Goal: Information Seeking & Learning: Learn about a topic

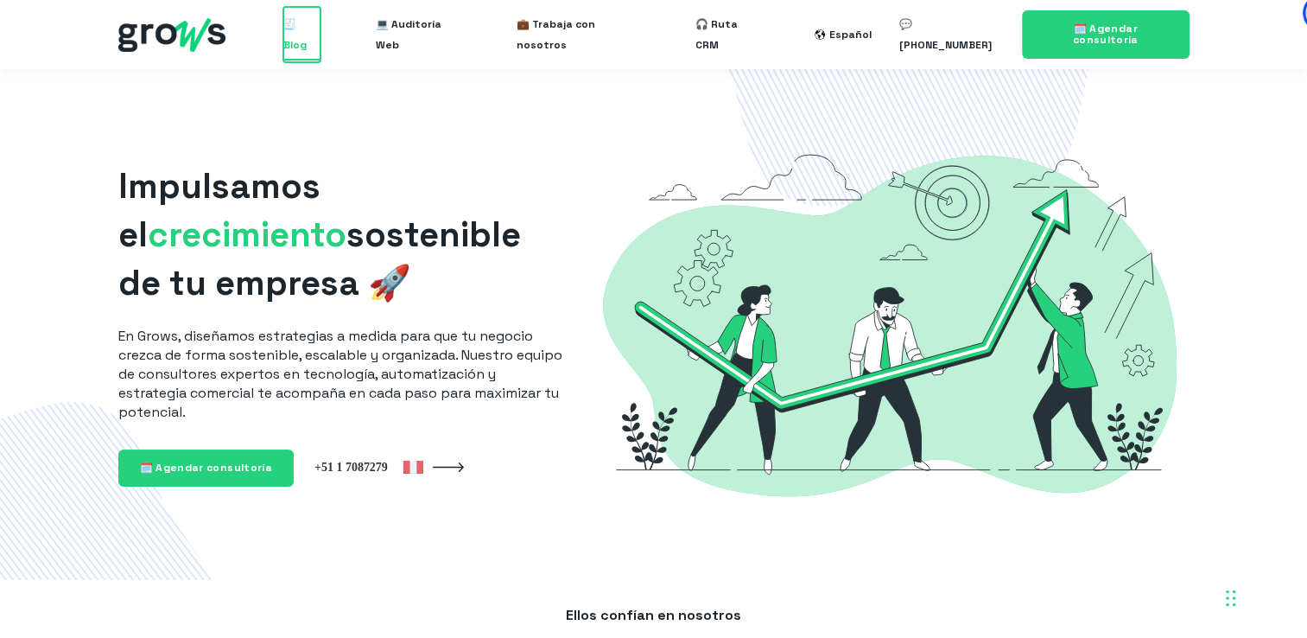
click at [314, 37] on span "🧾 Blog" at bounding box center [301, 34] width 36 height 55
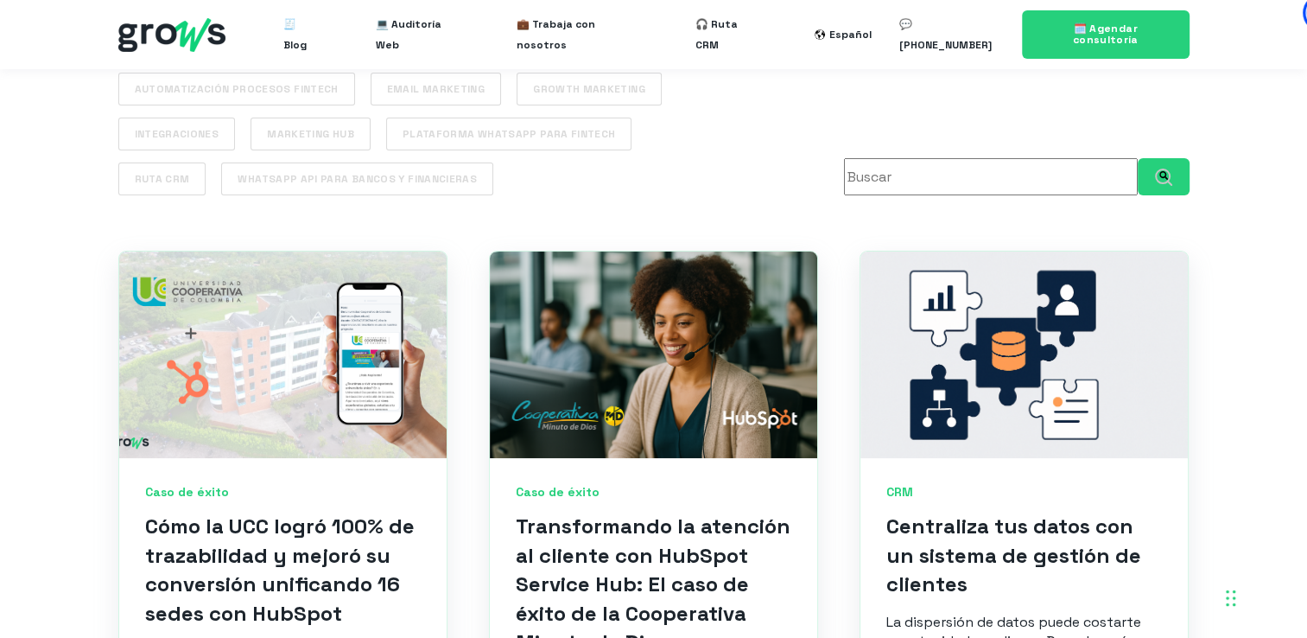
scroll to position [562, 0]
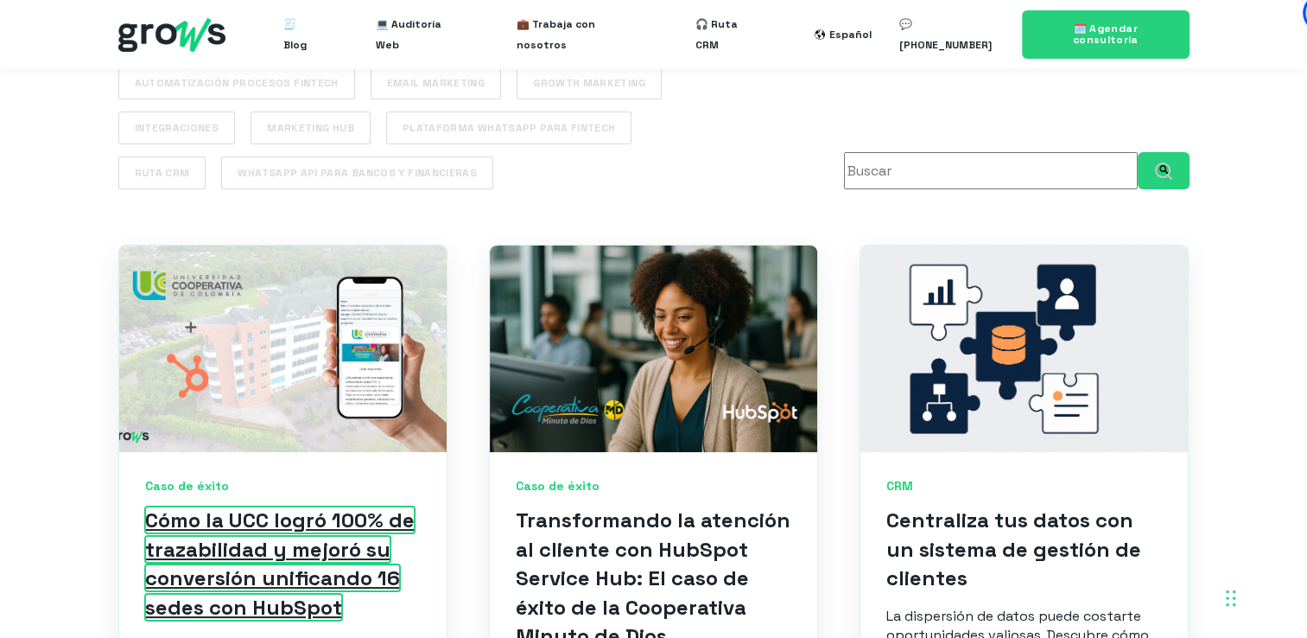
click at [254, 519] on link "Cómo la UCC logró 100% de trazabilidad y mejoró su conversión unificando 16 sed…" at bounding box center [280, 563] width 270 height 114
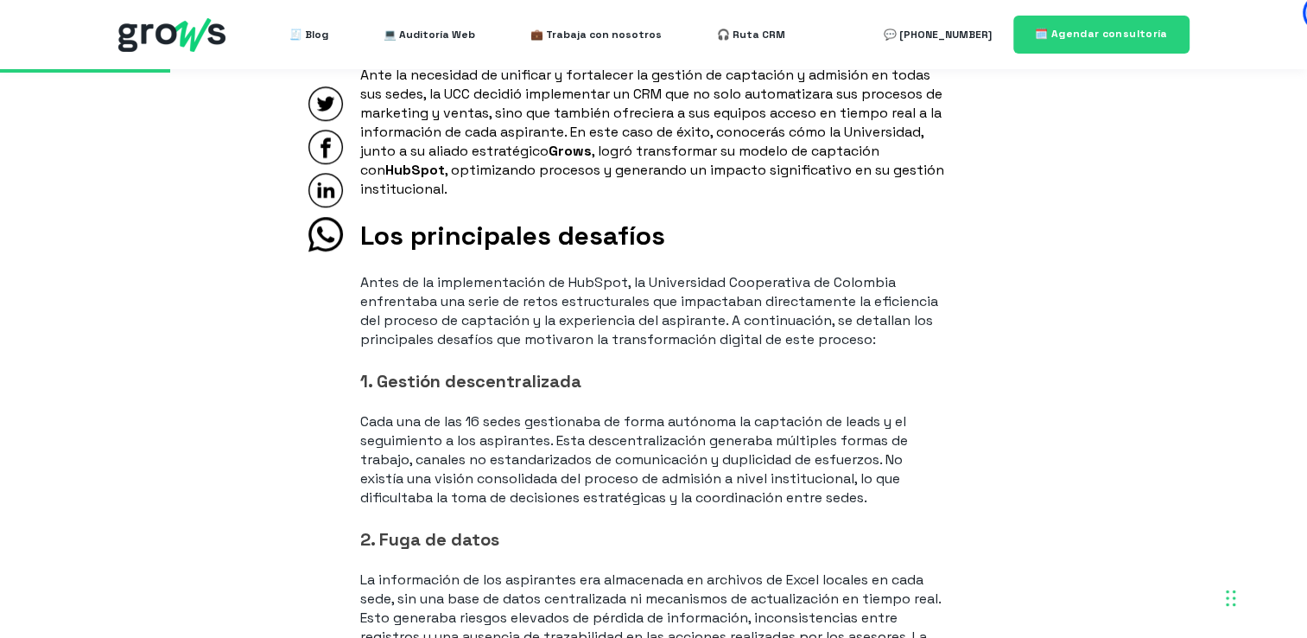
scroll to position [1437, 0]
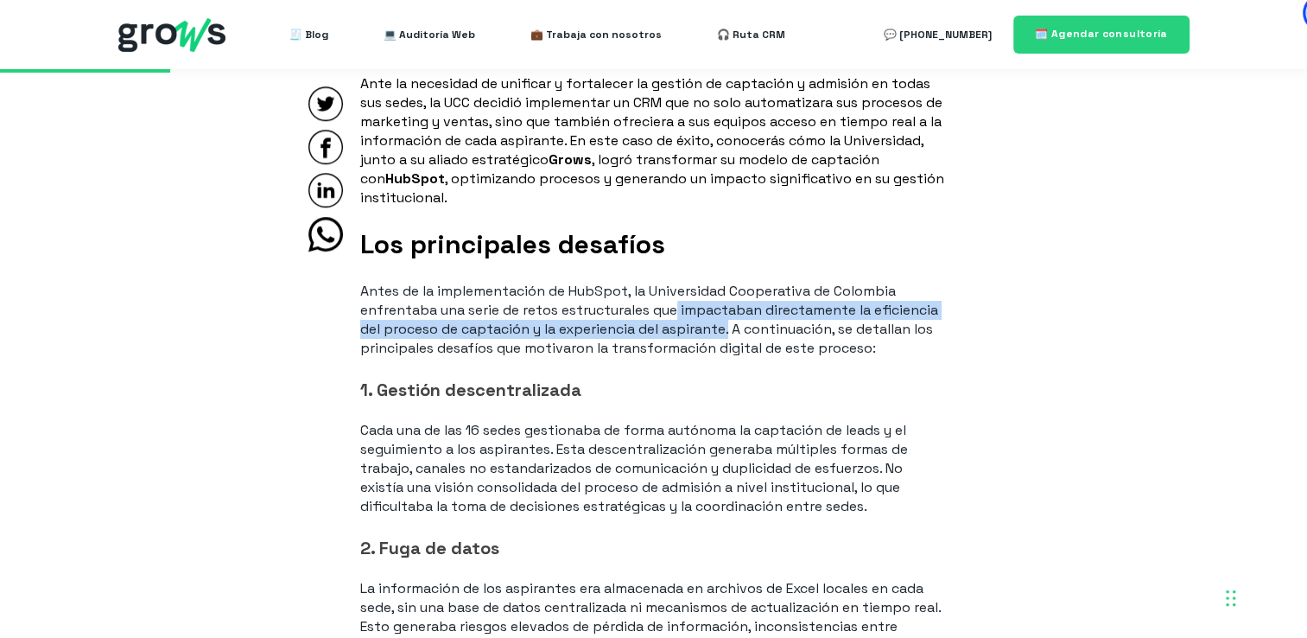
drag, startPoint x: 680, startPoint y: 311, endPoint x: 728, endPoint y: 333, distance: 53.0
click at [728, 333] on p "Antes de la implementación de HubSpot, la Universidad Cooperativa de Colombia e…" at bounding box center [653, 320] width 587 height 76
copy p "impactaban directamente la eficiencia del proceso de captación y la experiencia…"
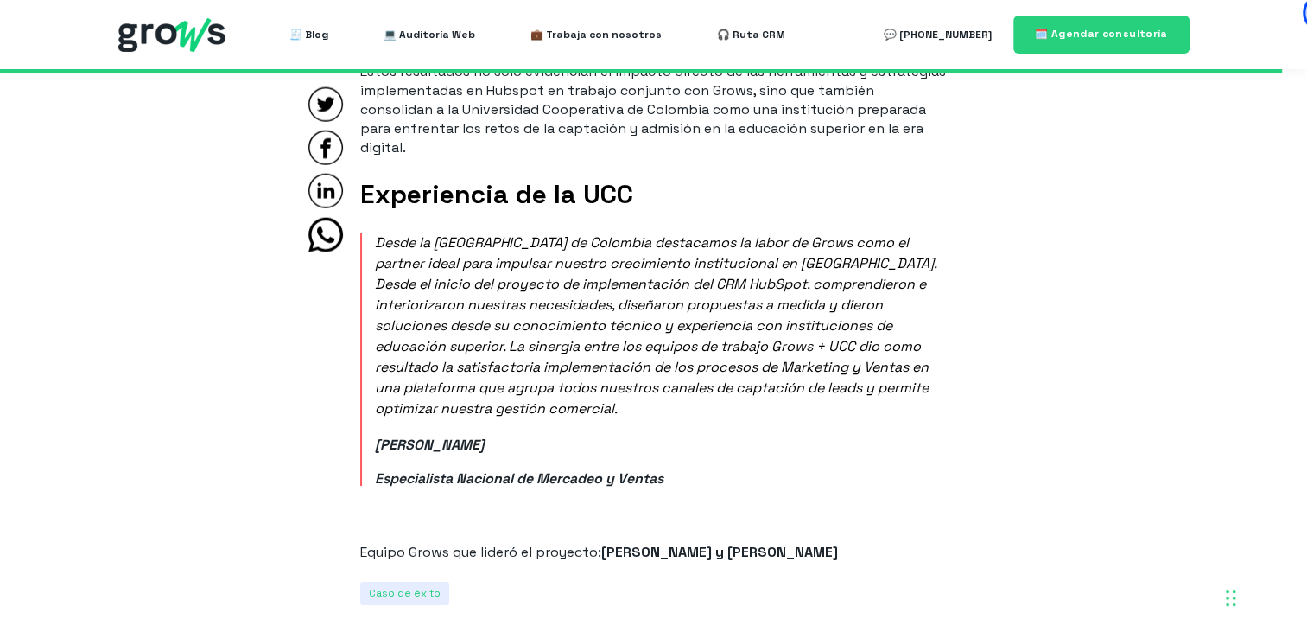
scroll to position [10829, 0]
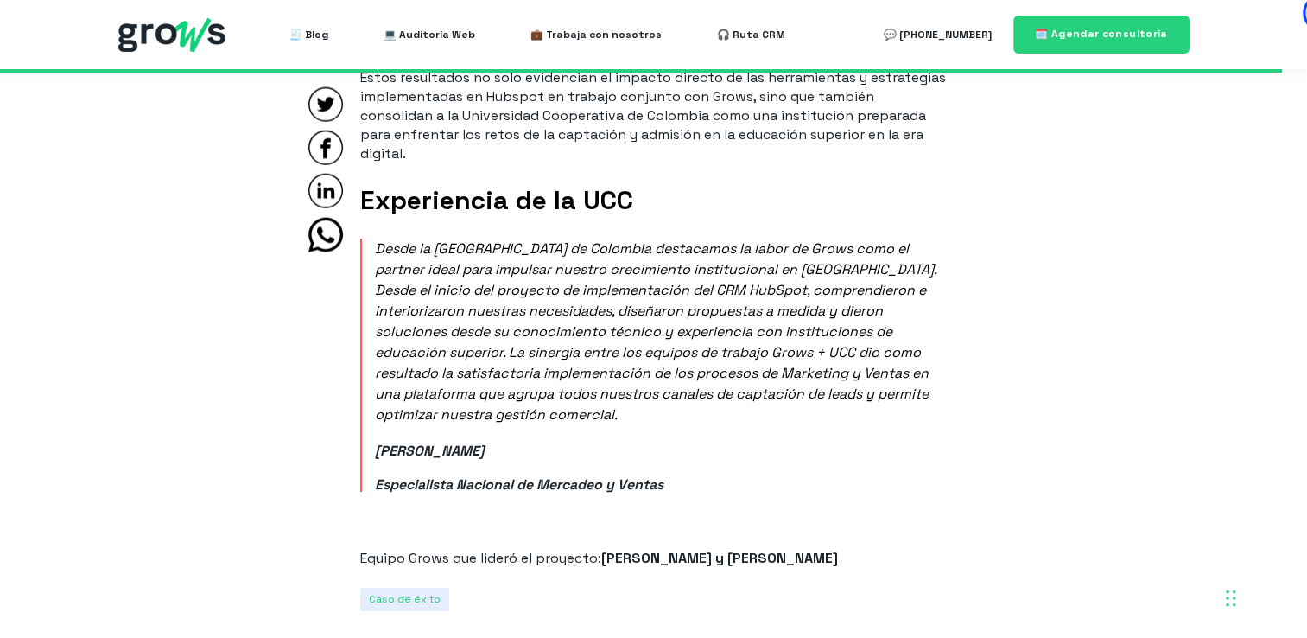
click at [667, 301] on span "Desde la Universidad Cooperativa de Colombia destacamos la labor de Grows como …" at bounding box center [656, 331] width 562 height 184
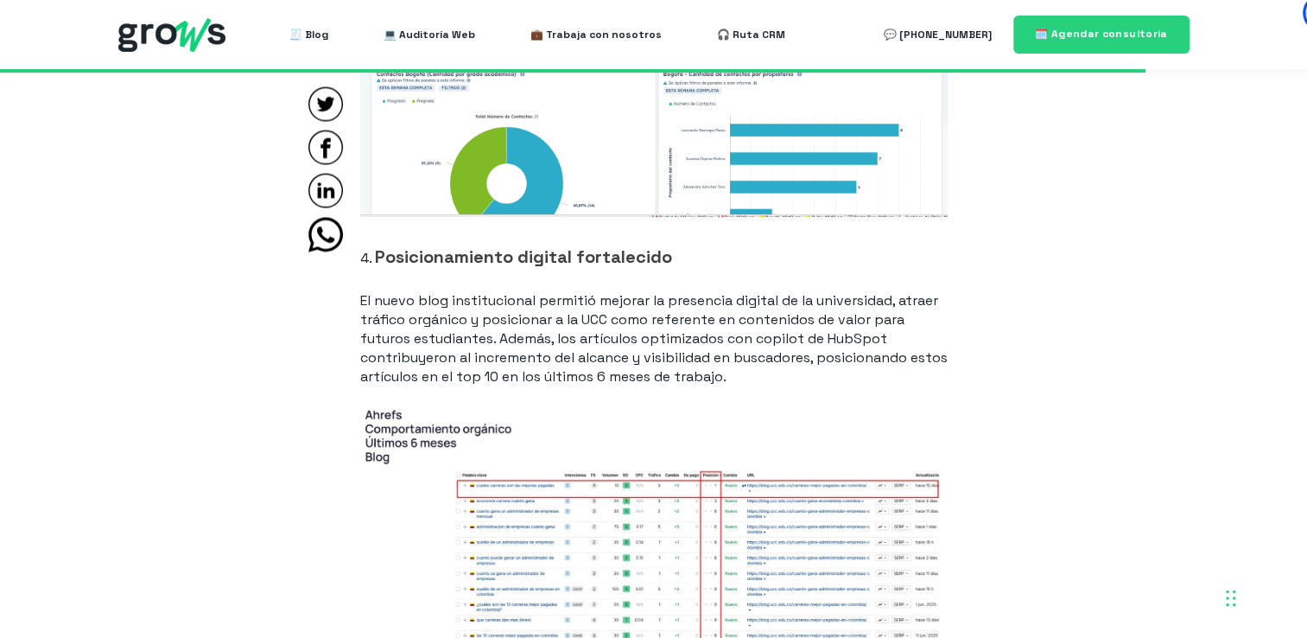
scroll to position [9681, 0]
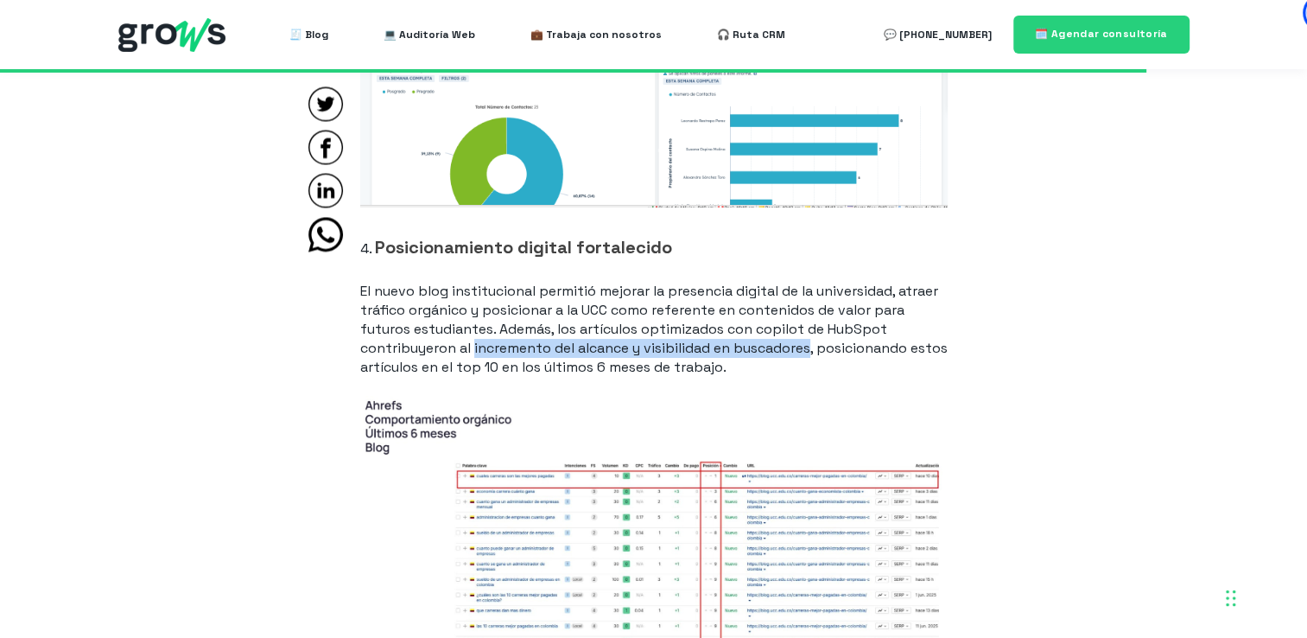
drag, startPoint x: 473, startPoint y: 347, endPoint x: 812, endPoint y: 344, distance: 338.7
click at [812, 344] on p "El nuevo blog institucional permitió mejorar la presencia digital de la univers…" at bounding box center [653, 329] width 587 height 95
copy p "incremento del alcance y visibilidad en buscadores"
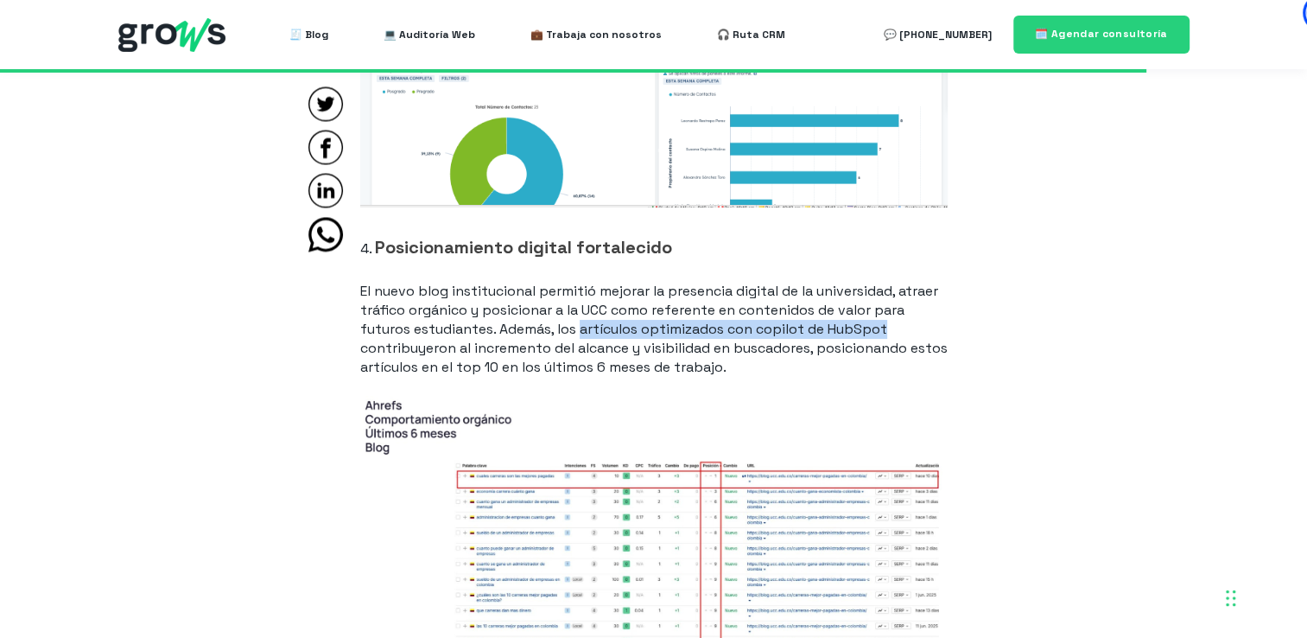
drag, startPoint x: 584, startPoint y: 328, endPoint x: 899, endPoint y: 330, distance: 315.3
click at [899, 330] on p "El nuevo blog institucional permitió mejorar la presencia digital de la univers…" at bounding box center [653, 329] width 587 height 95
copy p "artículos optimizados con copilot de HubSpot"
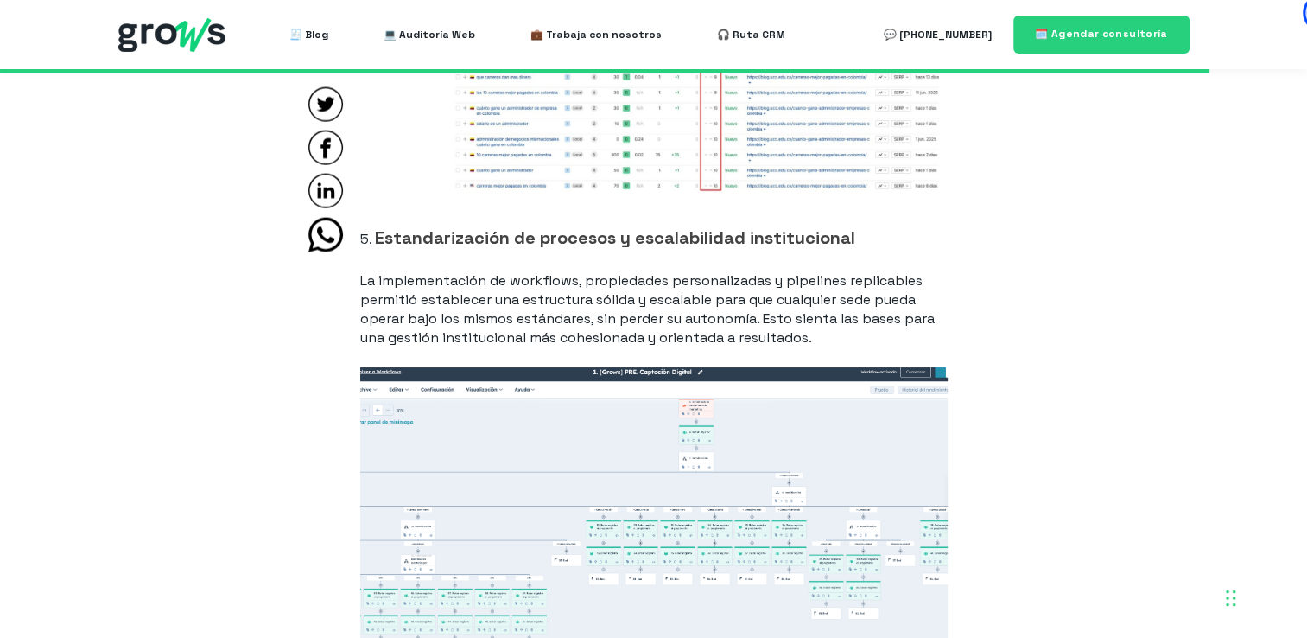
scroll to position [10214, 0]
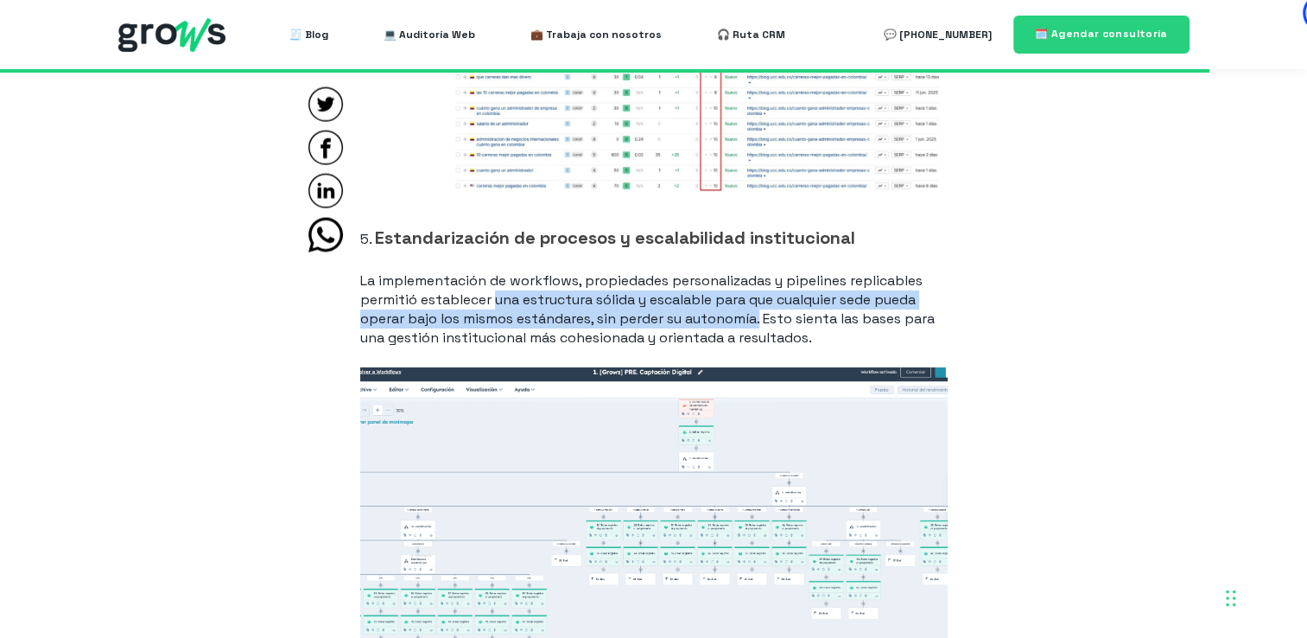
drag, startPoint x: 495, startPoint y: 296, endPoint x: 759, endPoint y: 316, distance: 265.1
click at [759, 316] on p "La implementación de workflows, propiedades personalizadas y pipelines replicab…" at bounding box center [653, 309] width 587 height 76
copy p "una estructura sólida y escalable para que cualquier sede pueda operar bajo los…"
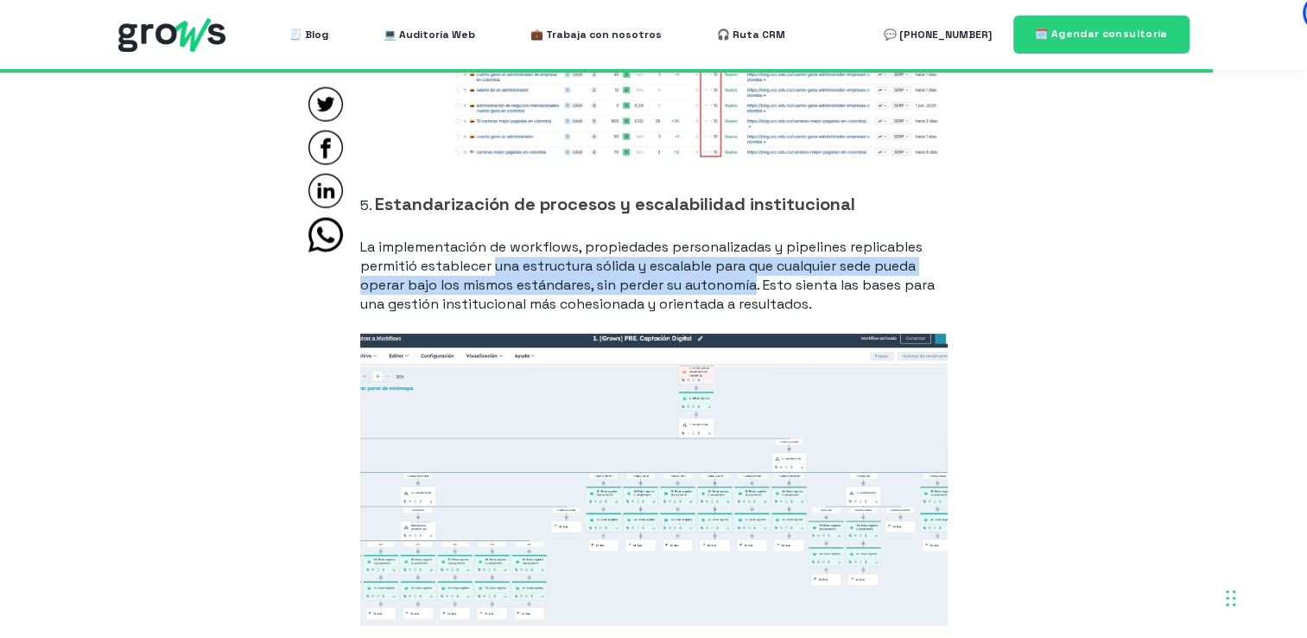
scroll to position [10249, 0]
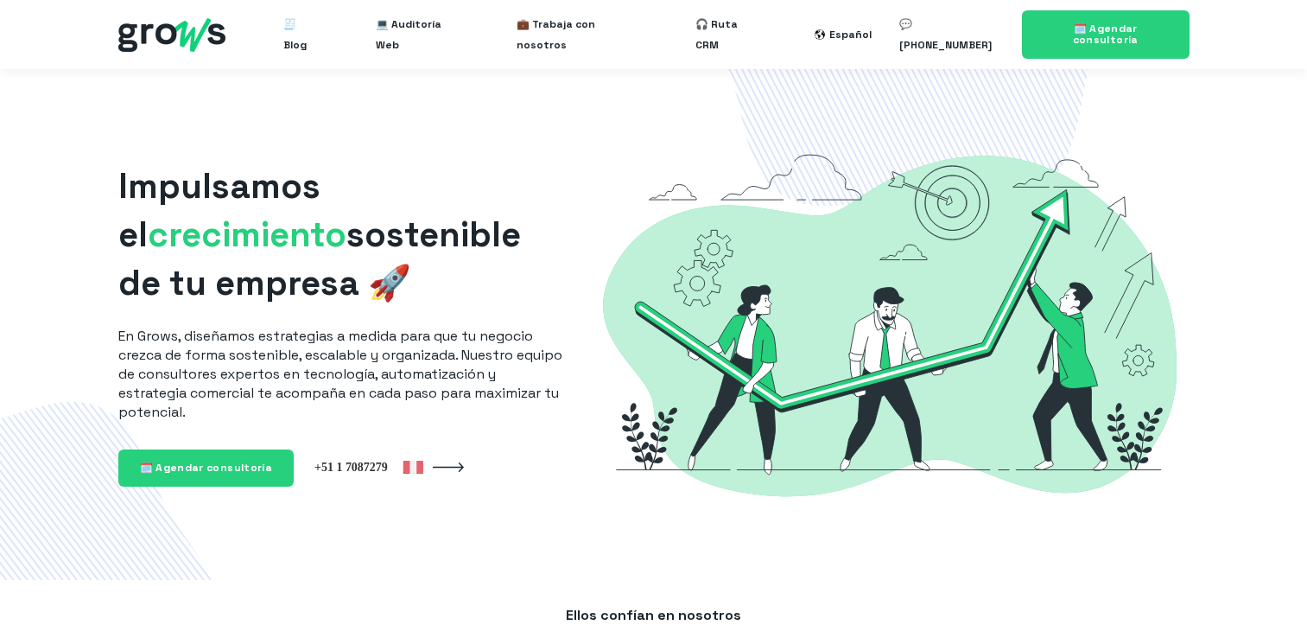
scroll to position [387, 0]
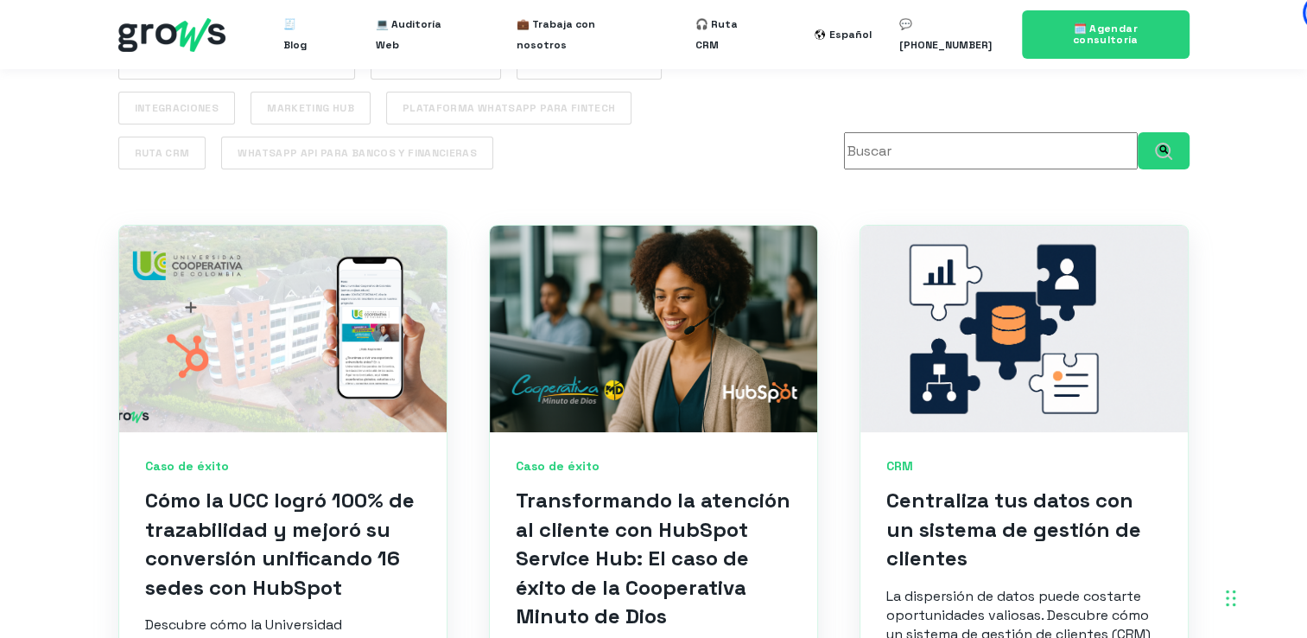
scroll to position [584, 0]
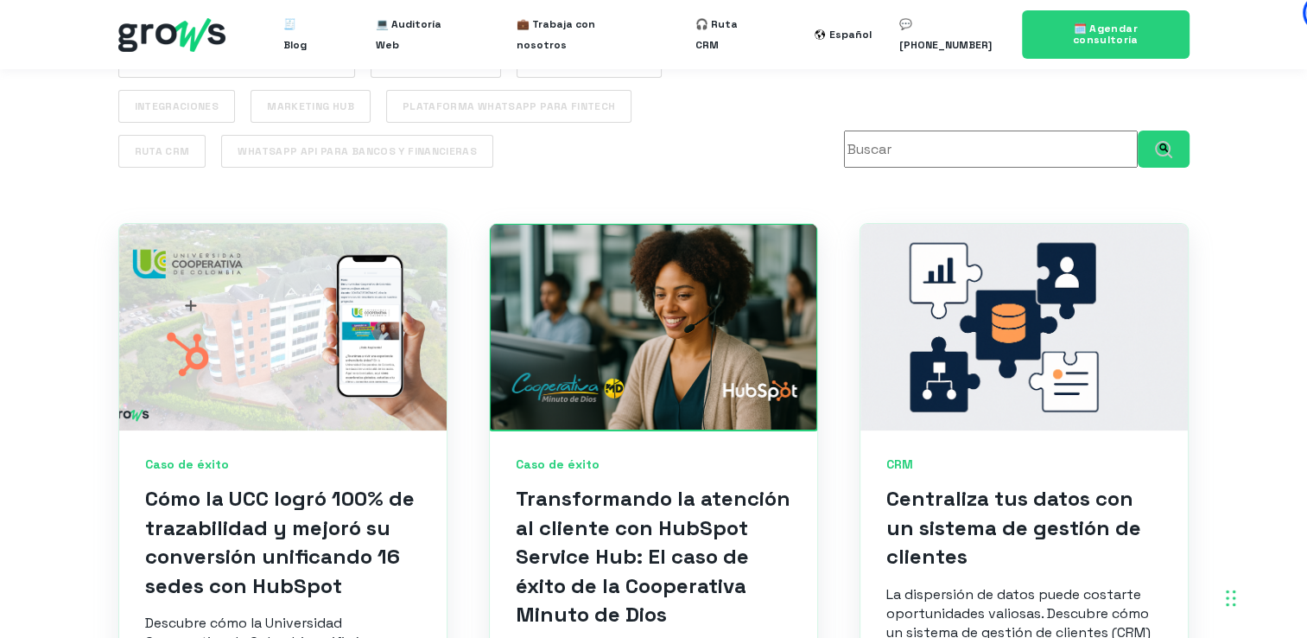
click at [586, 362] on link at bounding box center [653, 327] width 327 height 206
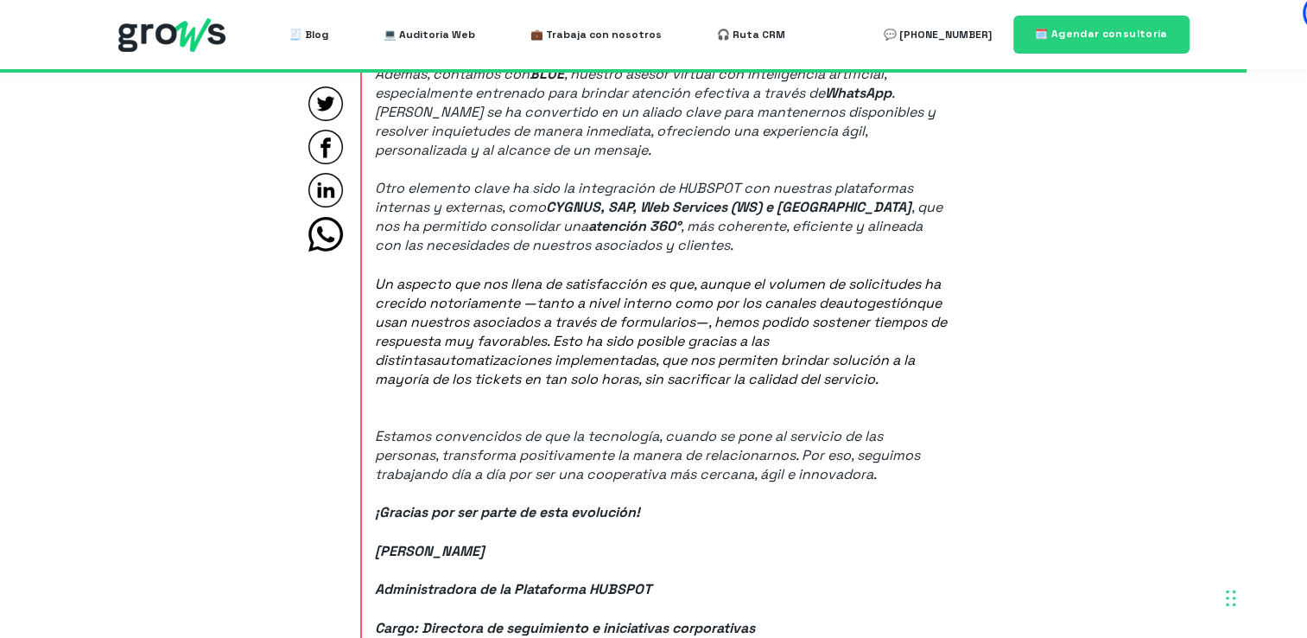
scroll to position [6546, 0]
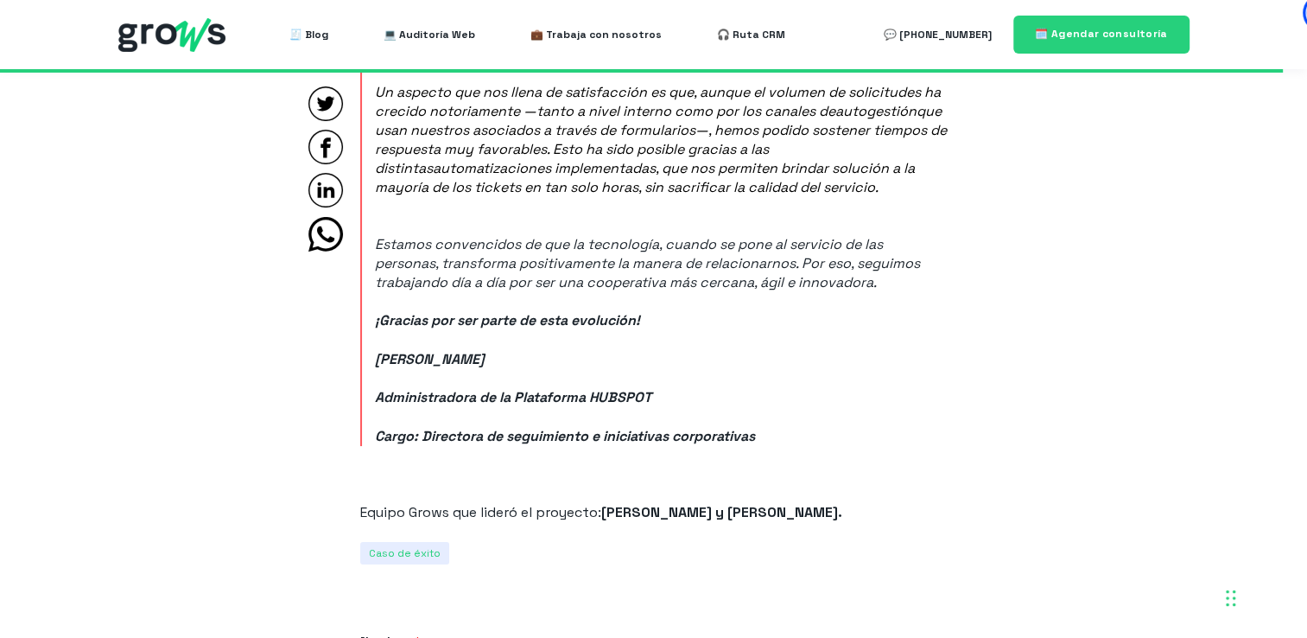
scroll to position [6738, 0]
